Goal: Task Accomplishment & Management: Manage account settings

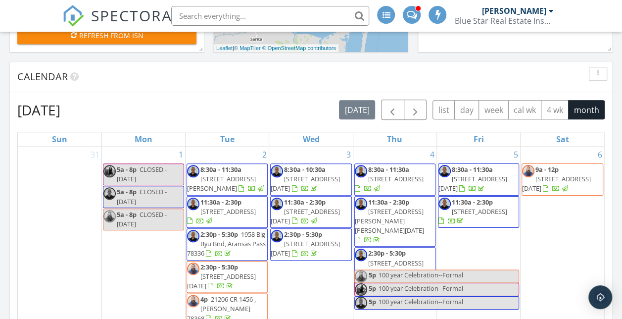
scroll to position [435, 0]
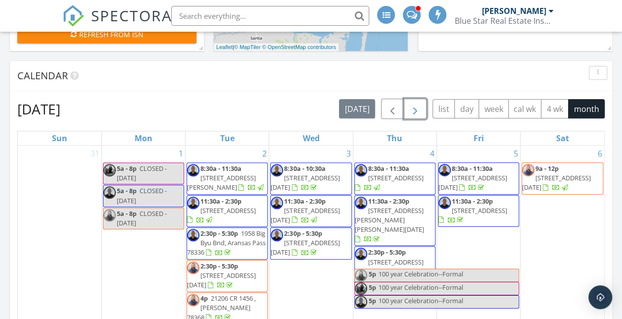
click at [418, 109] on span "button" at bounding box center [416, 109] width 12 height 12
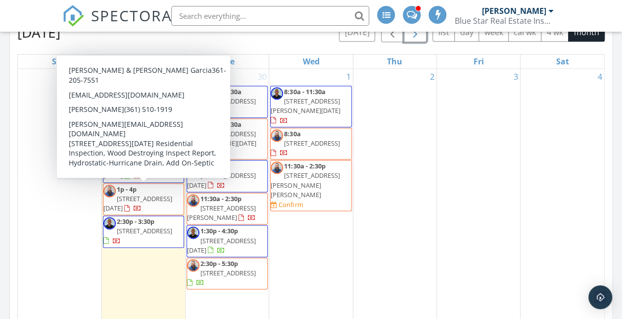
scroll to position [513, 0]
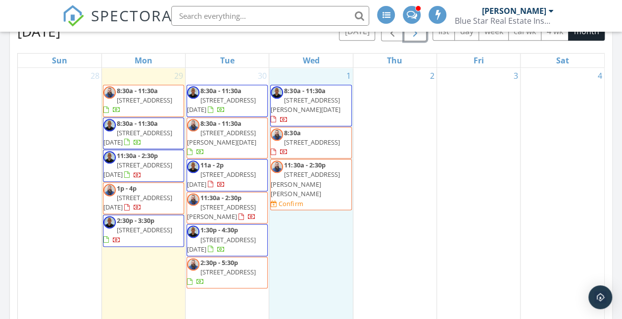
click at [296, 228] on div "1 8:30a - 11:30a 5913 Lucille Dr, Corpus Christi 78412 8:30a 1143 Athena Dr, Po…" at bounding box center [310, 214] width 83 height 292
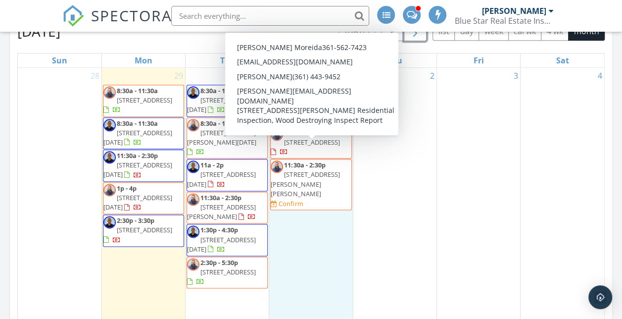
click at [318, 161] on span "11:30a - 2:30p 1103 Vela St, Alice 78332 Confirm" at bounding box center [311, 184] width 80 height 48
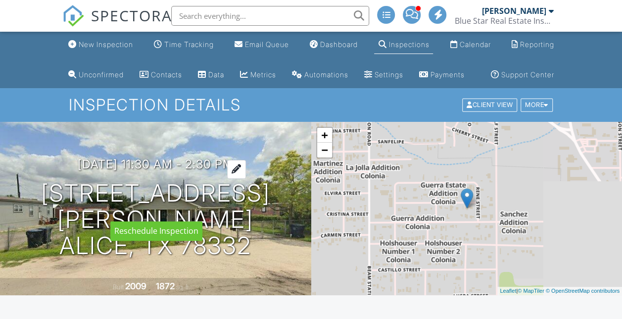
click at [155, 171] on h3 "10/01/2025 11:30 am - 2:30 pm" at bounding box center [156, 163] width 156 height 13
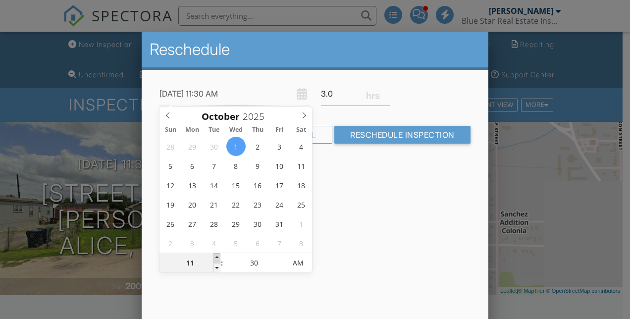
type input "10/01/2025 12:30 PM"
type input "12"
click at [218, 258] on span at bounding box center [216, 258] width 7 height 10
type input "10/01/2025 1:30 PM"
type input "01"
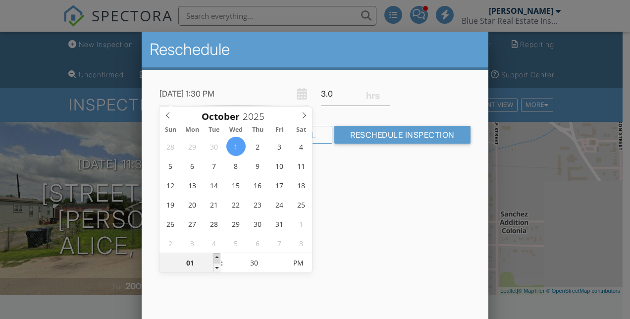
click at [218, 258] on span at bounding box center [216, 258] width 7 height 10
type input "[DATE] 2:30 PM"
type input "02"
click at [218, 258] on span at bounding box center [216, 258] width 7 height 10
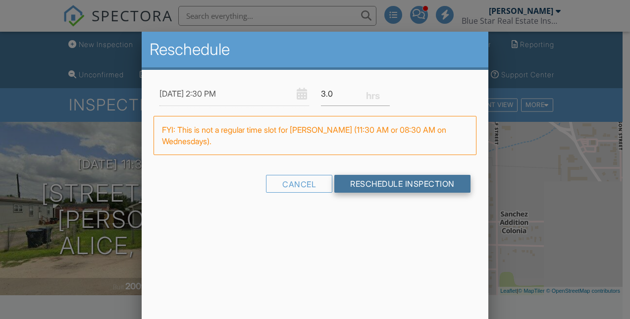
click at [414, 179] on input "Reschedule Inspection" at bounding box center [402, 184] width 136 height 18
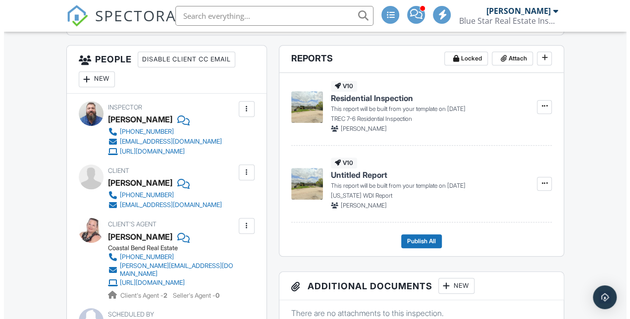
scroll to position [382, 0]
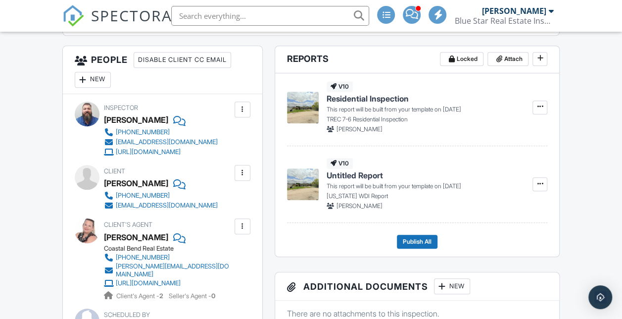
click at [102, 88] on div "New" at bounding box center [93, 80] width 36 height 16
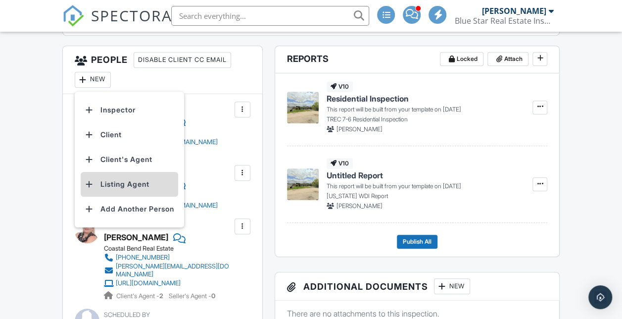
click at [116, 197] on li "Listing Agent" at bounding box center [130, 184] width 98 height 25
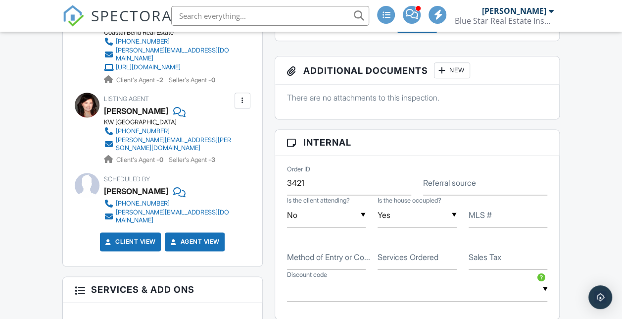
scroll to position [599, 0]
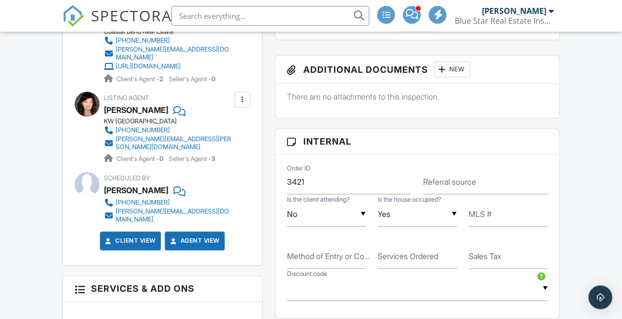
click at [488, 219] on label "MLS #" at bounding box center [480, 213] width 23 height 11
click at [488, 226] on input "MLS #" at bounding box center [508, 214] width 79 height 24
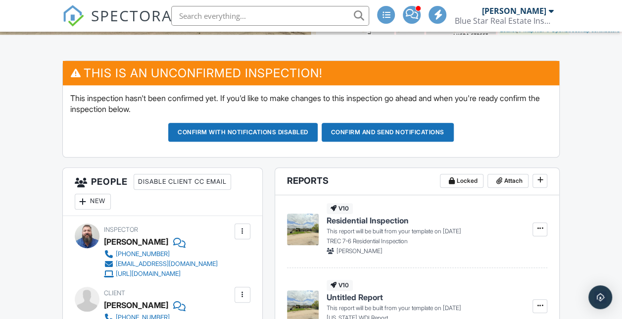
scroll to position [260, 0]
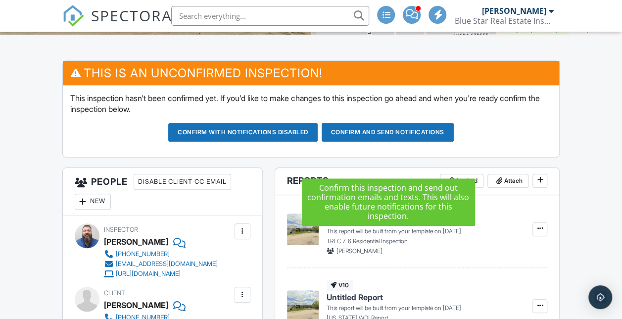
type input "463165"
click at [425, 142] on button "Confirm and send notifications" at bounding box center [388, 132] width 132 height 19
